Goal: Navigation & Orientation: Find specific page/section

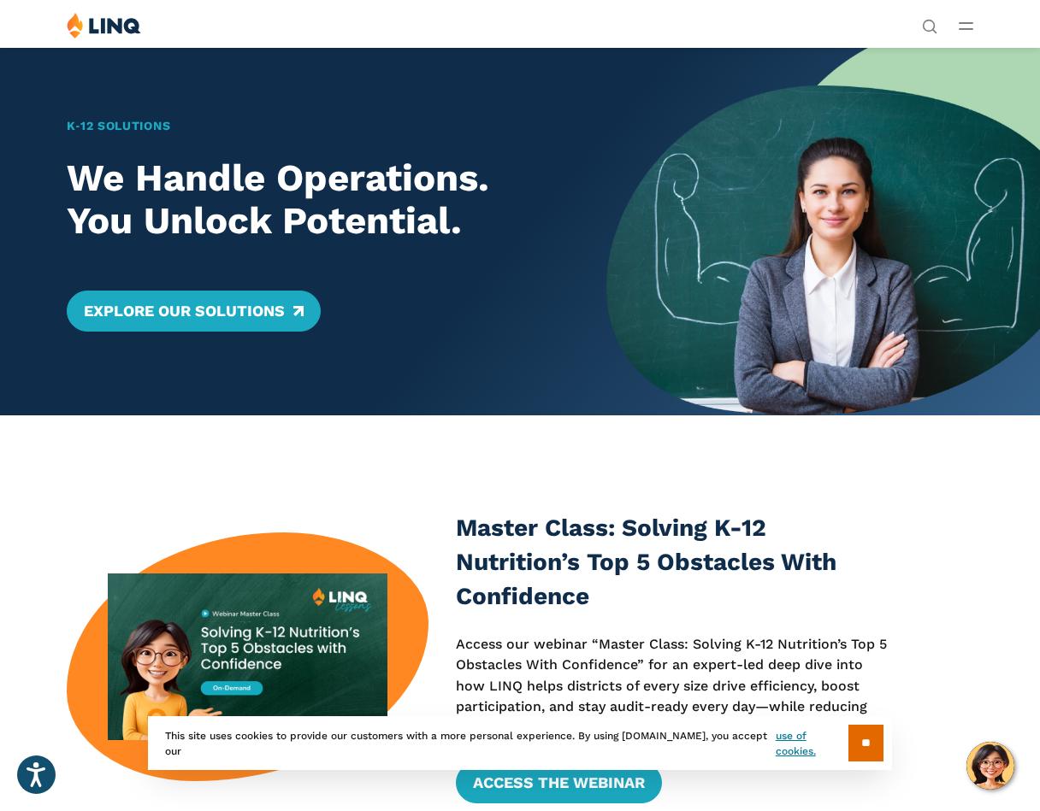
click at [964, 32] on button "Open Main Menu" at bounding box center [966, 25] width 15 height 19
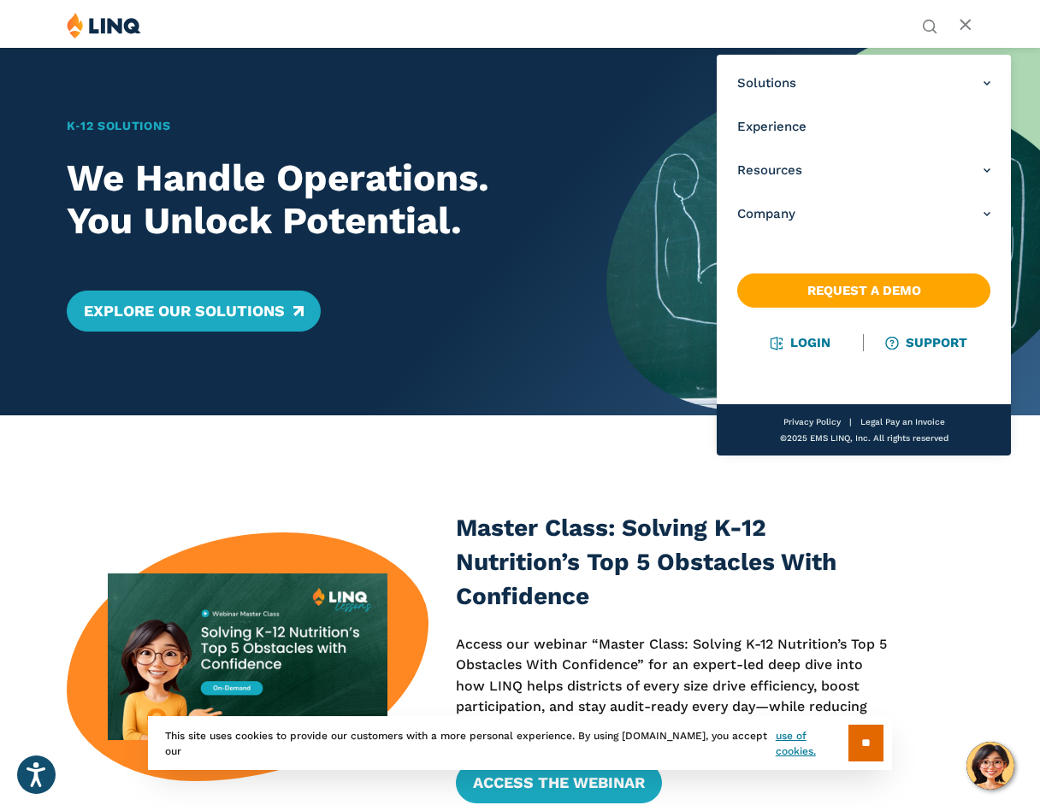
click at [998, 217] on ul "Solutions Nutrition Overview NEW School Nutrition Suite School Nutrition State …" at bounding box center [864, 149] width 294 height 174
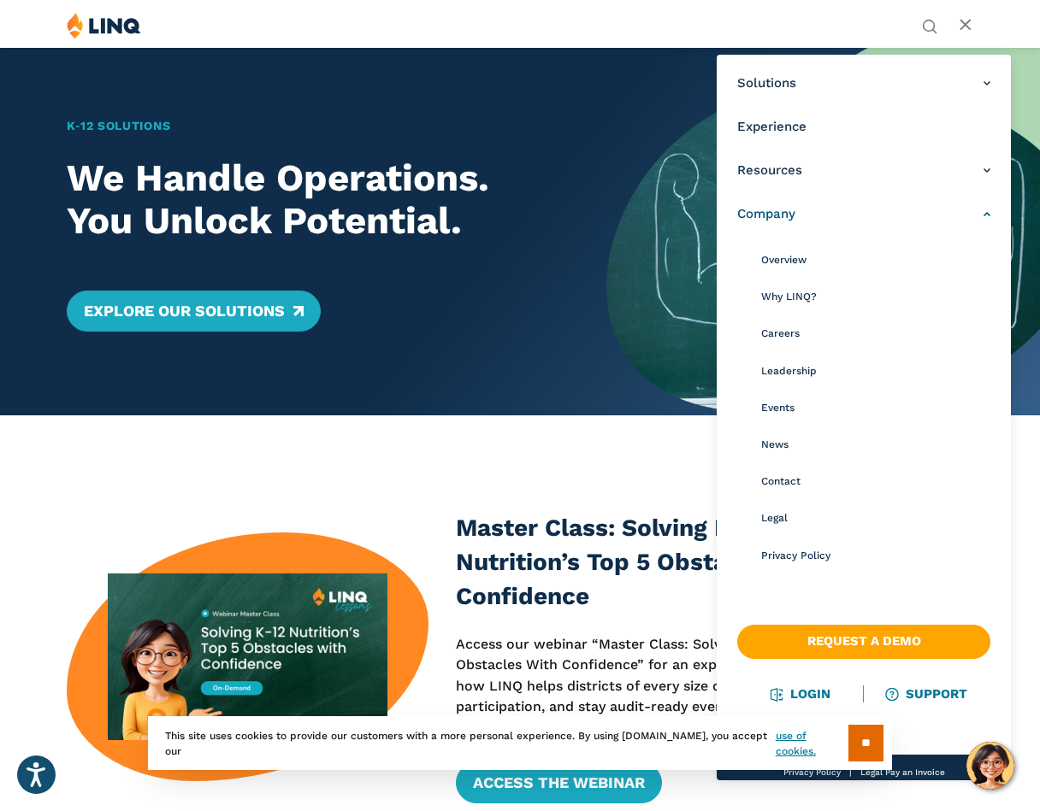
click at [969, 217] on link "Company" at bounding box center [863, 214] width 253 height 18
click at [794, 376] on span "Leadership" at bounding box center [789, 371] width 56 height 12
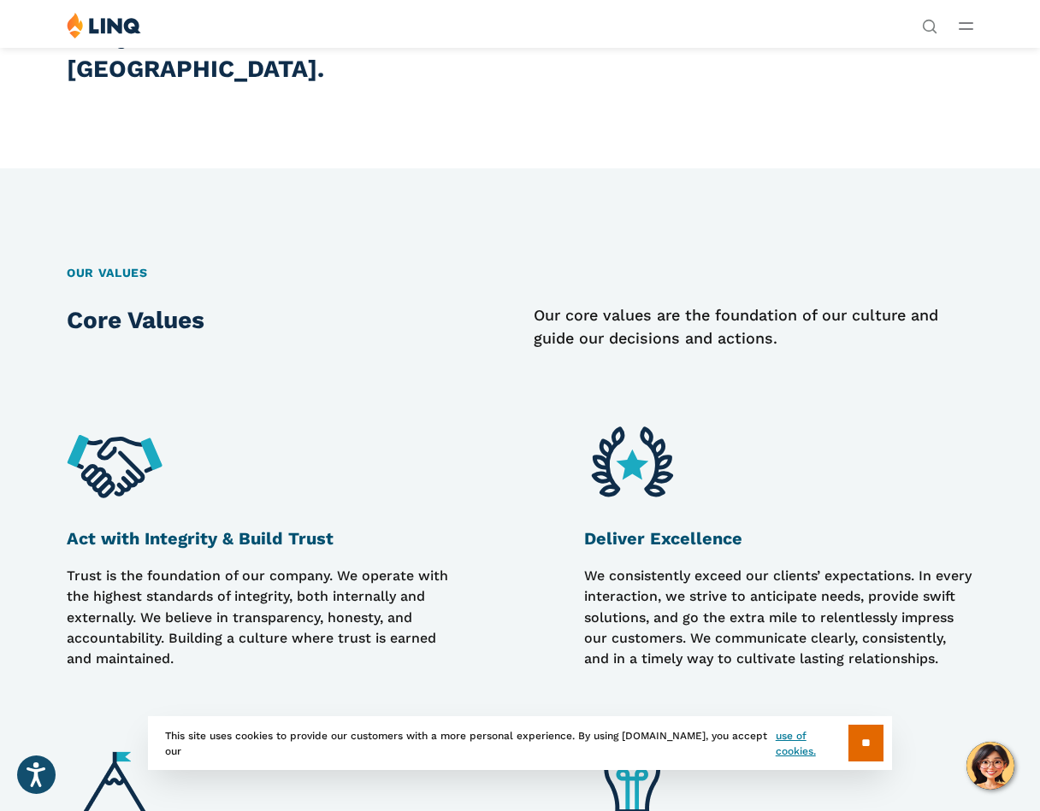
scroll to position [446, 0]
